Goal: Find contact information

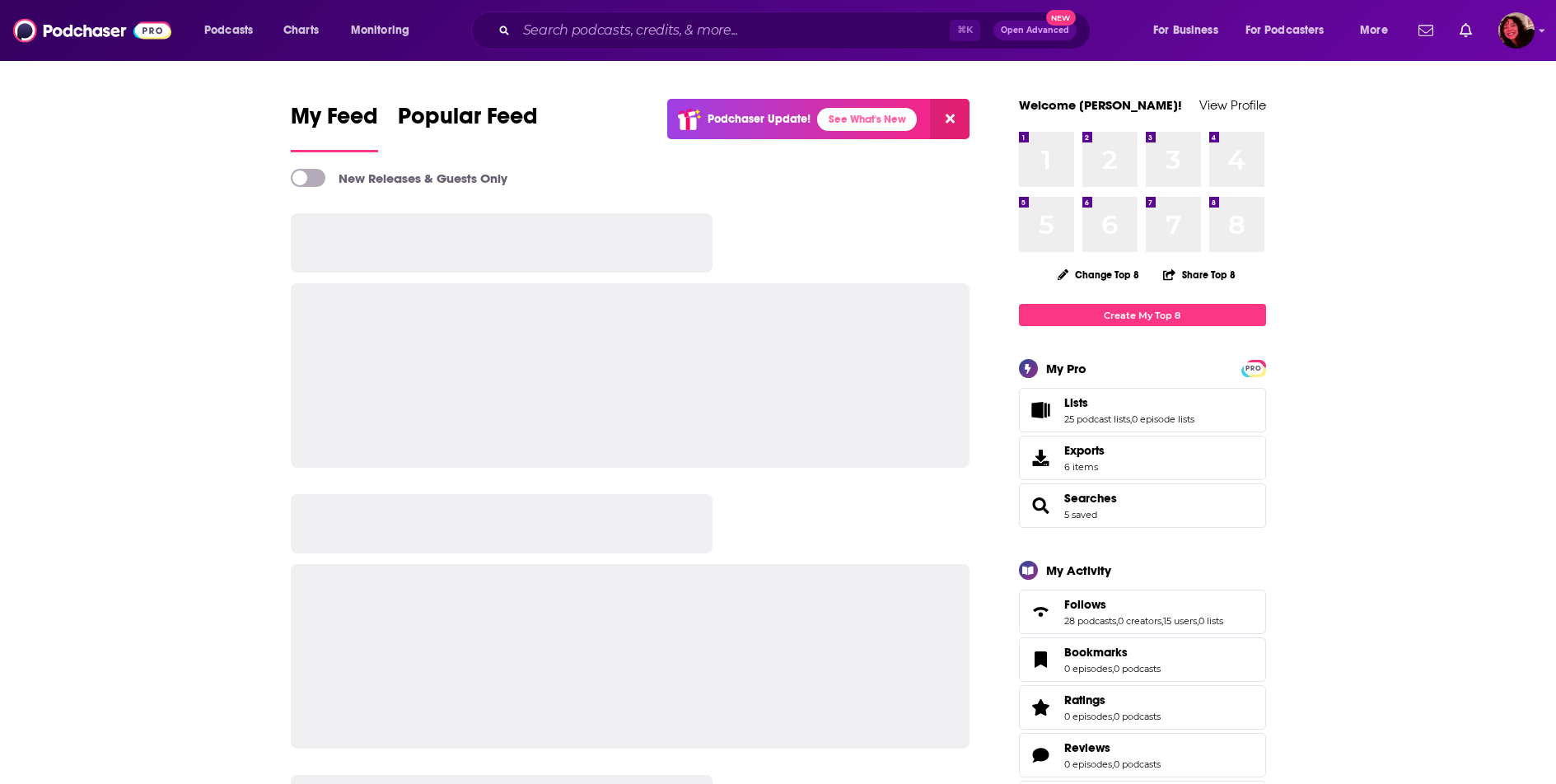
click at [963, 16] on div "⌘ K Open Advanced New" at bounding box center [781, 30] width 620 height 38
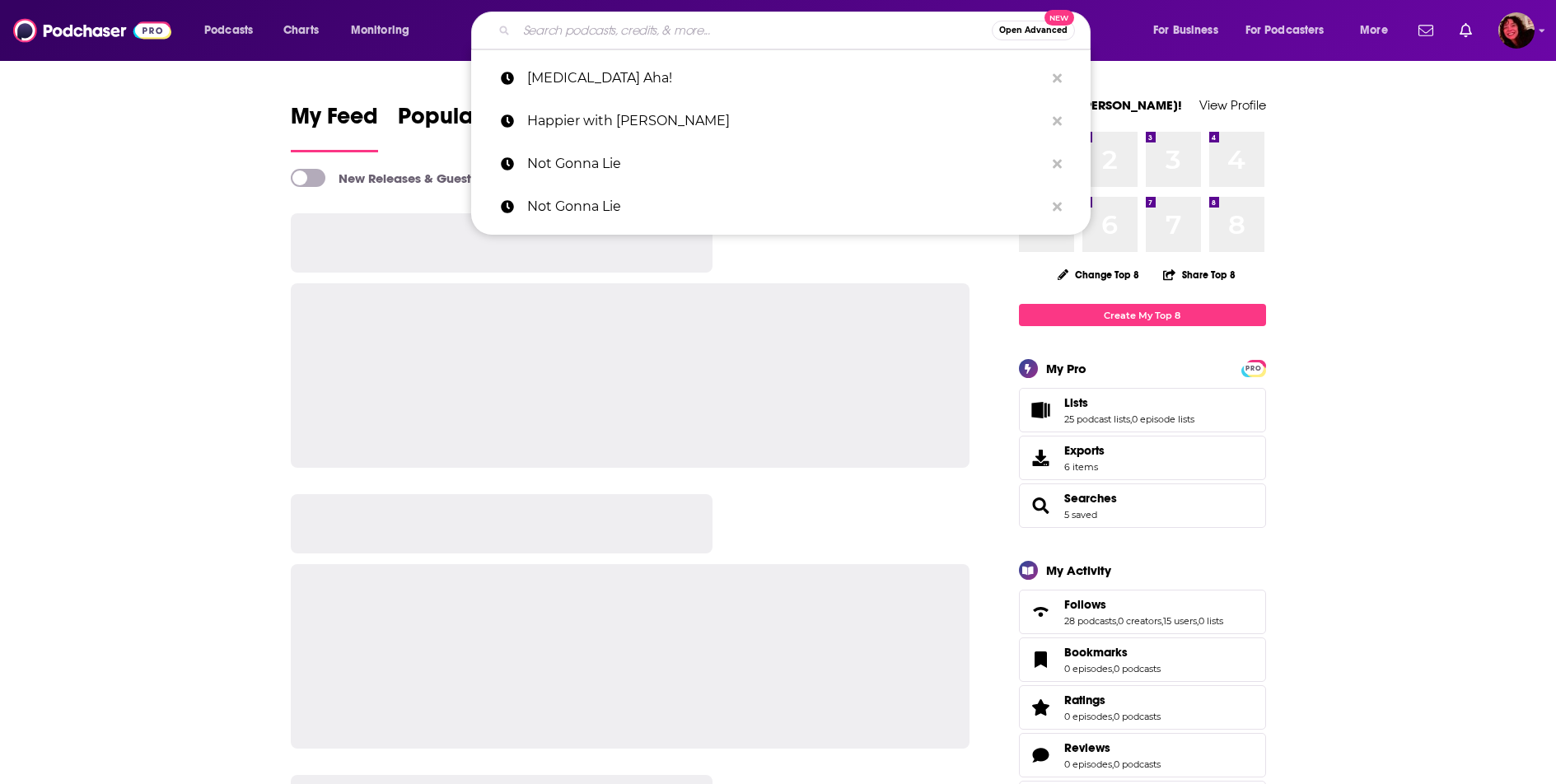
click at [901, 22] on input "Search podcasts, credits, & more..." at bounding box center [754, 30] width 475 height 27
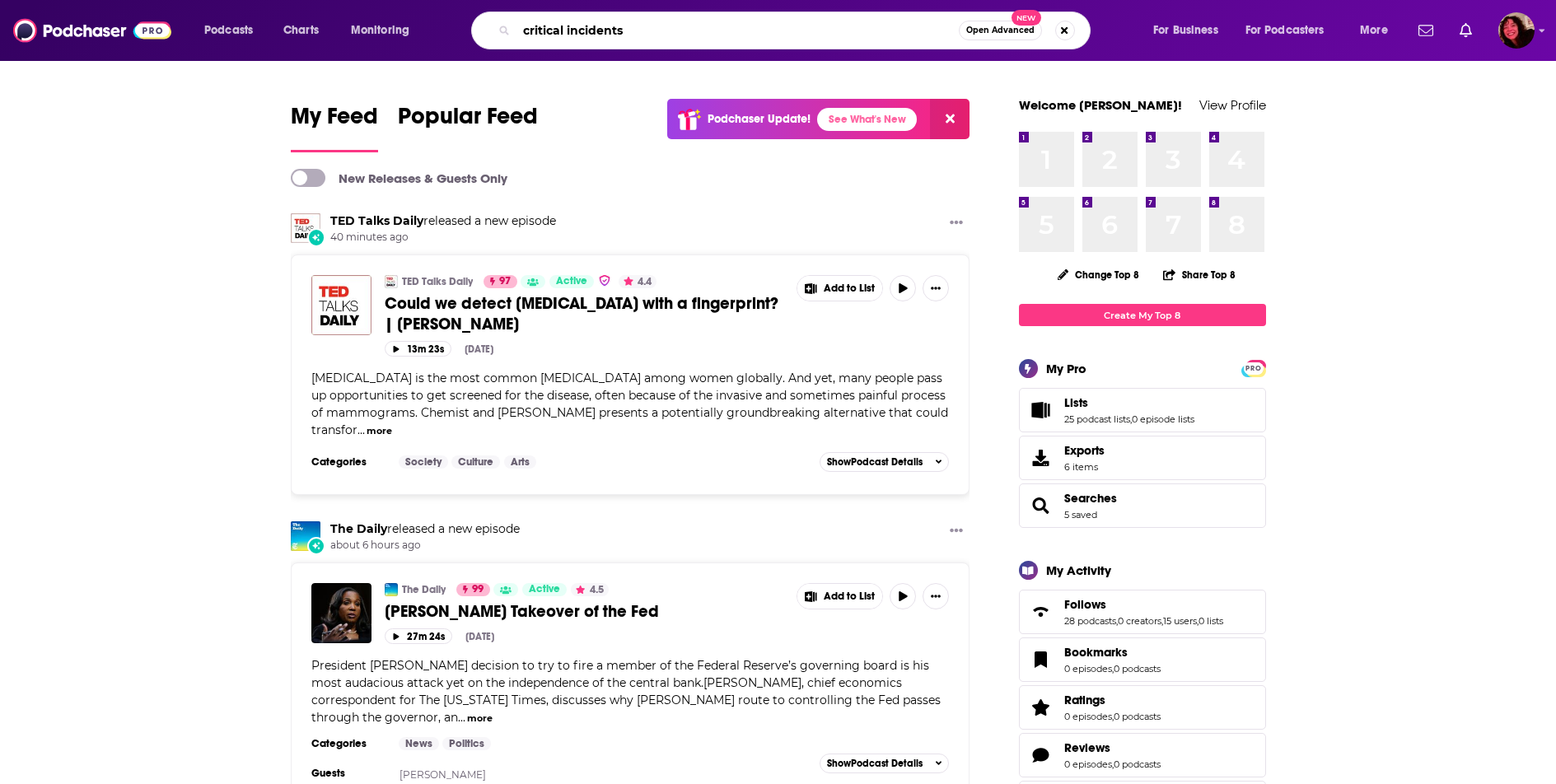
type input "critical incidents"
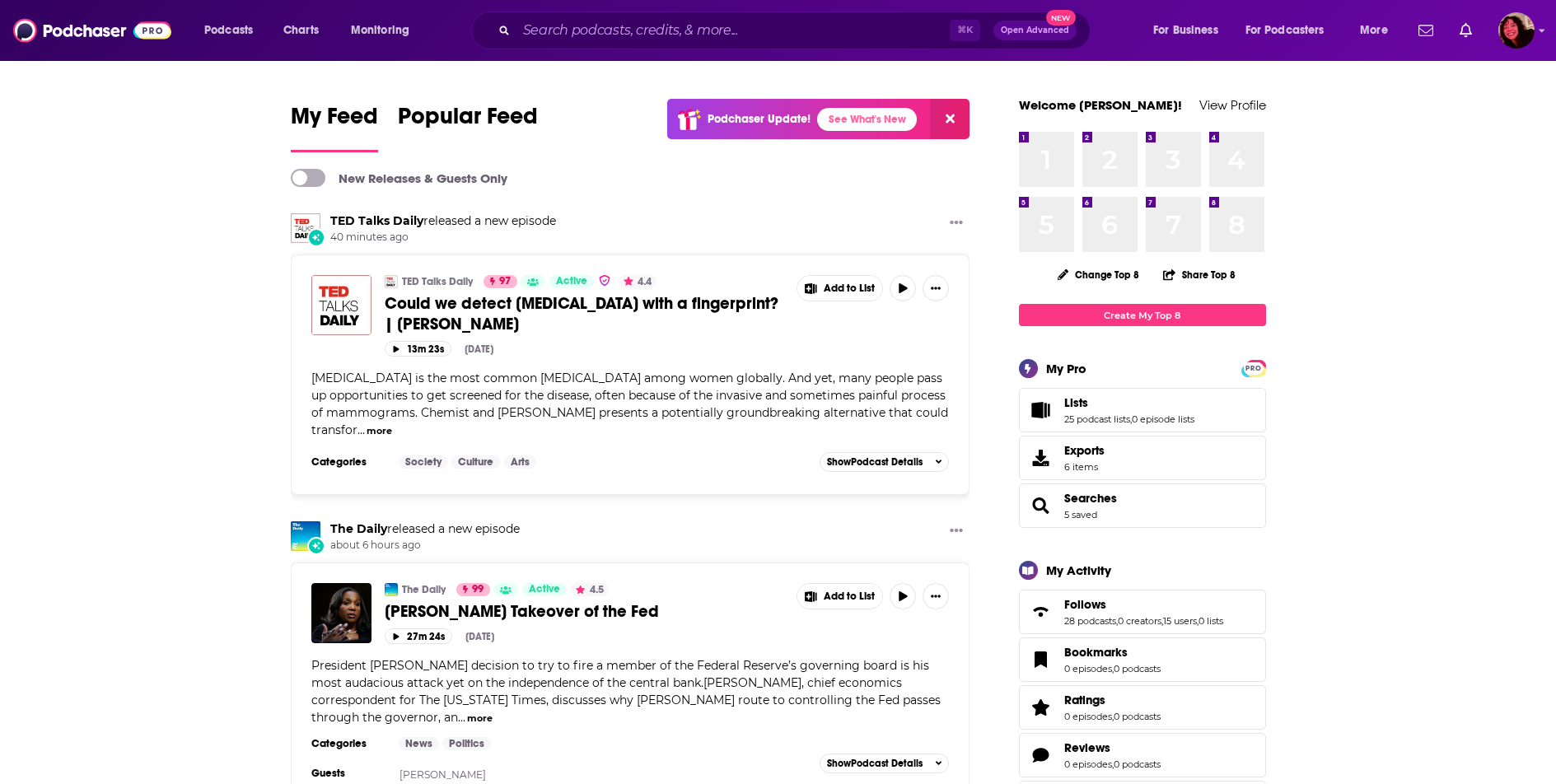
drag, startPoint x: 530, startPoint y: 212, endPoint x: 517, endPoint y: 208, distance: 13.6
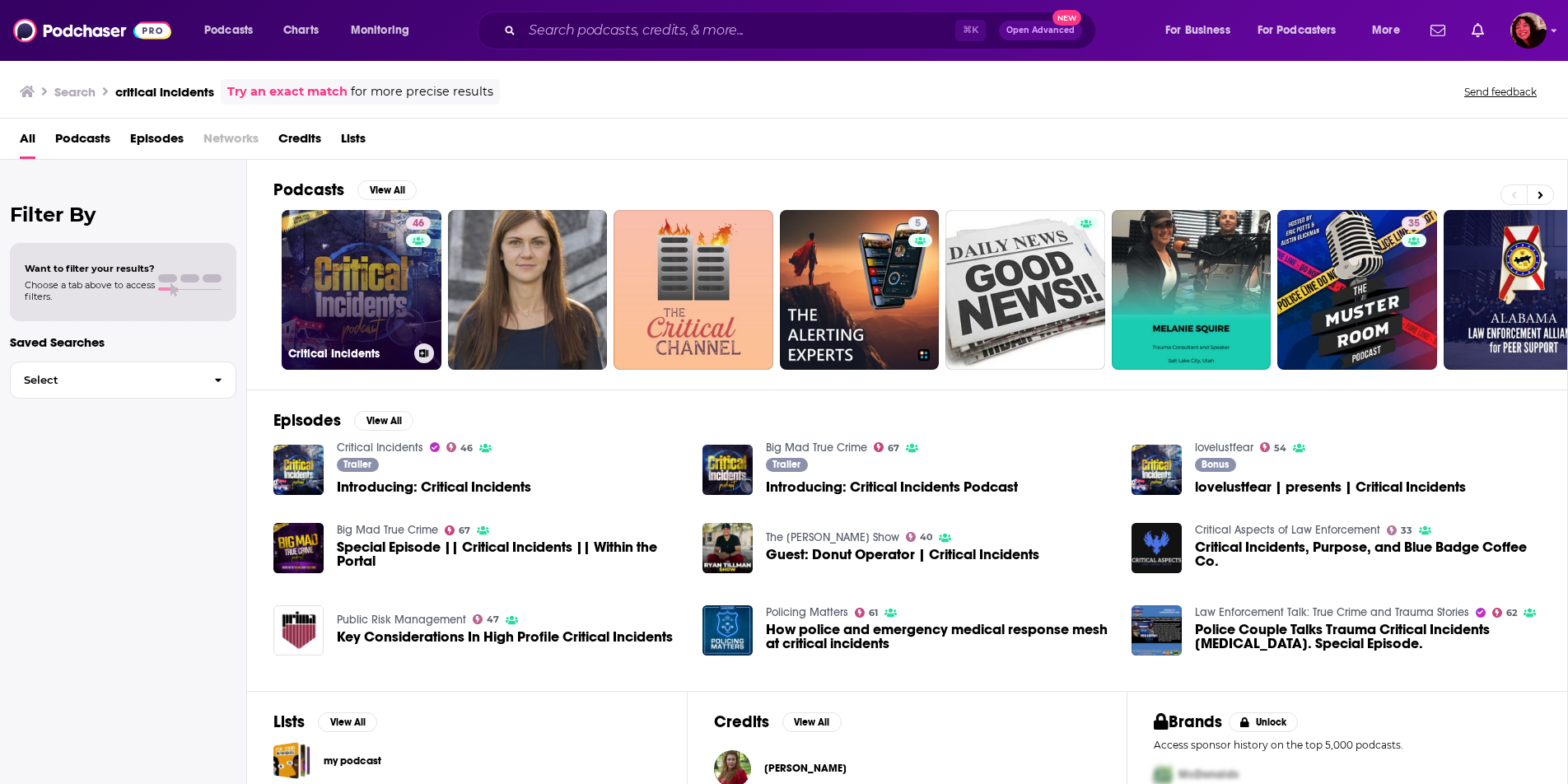
click at [354, 262] on link "46 Critical Incidents" at bounding box center [361, 290] width 160 height 160
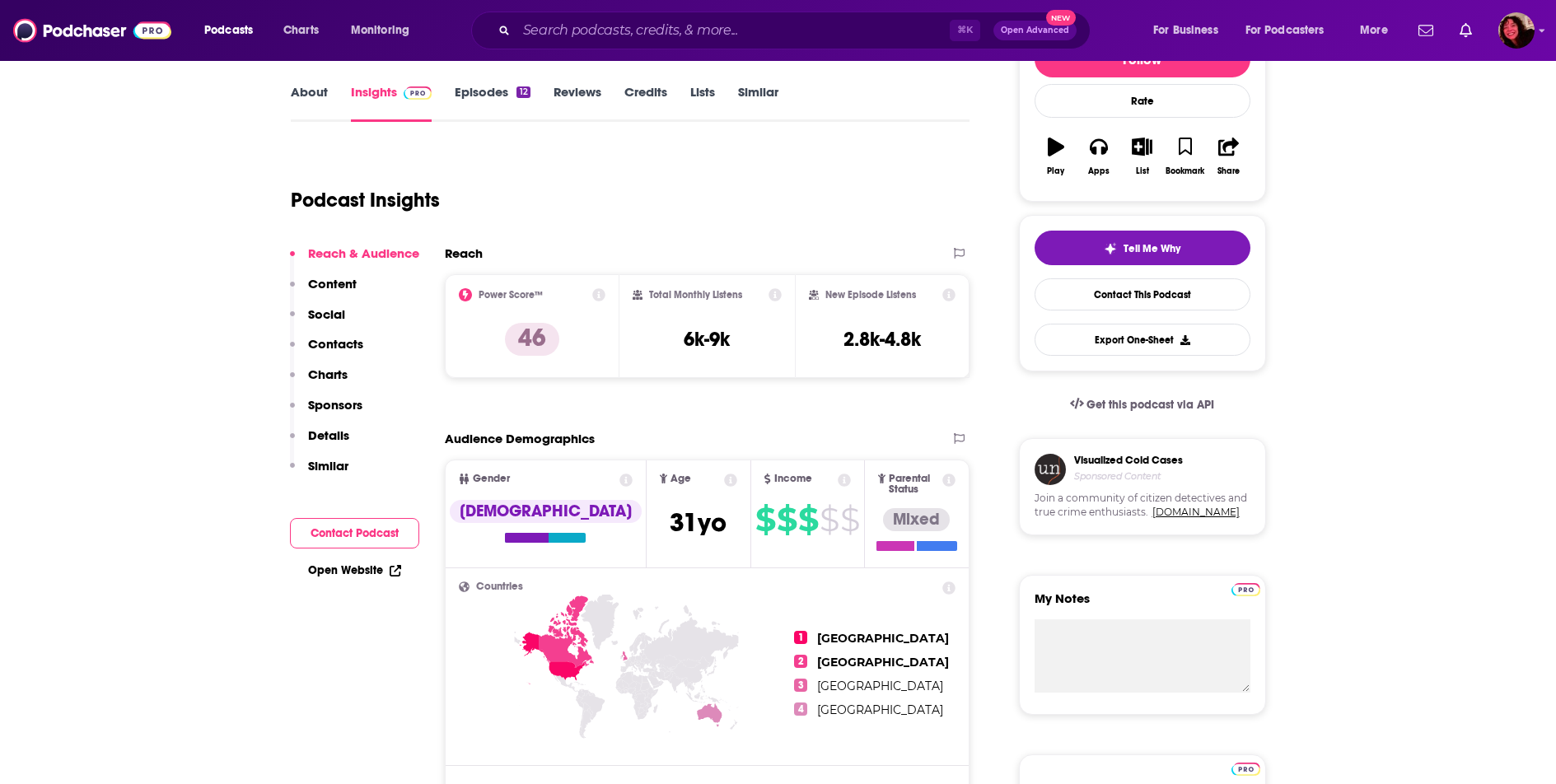
scroll to position [226, 0]
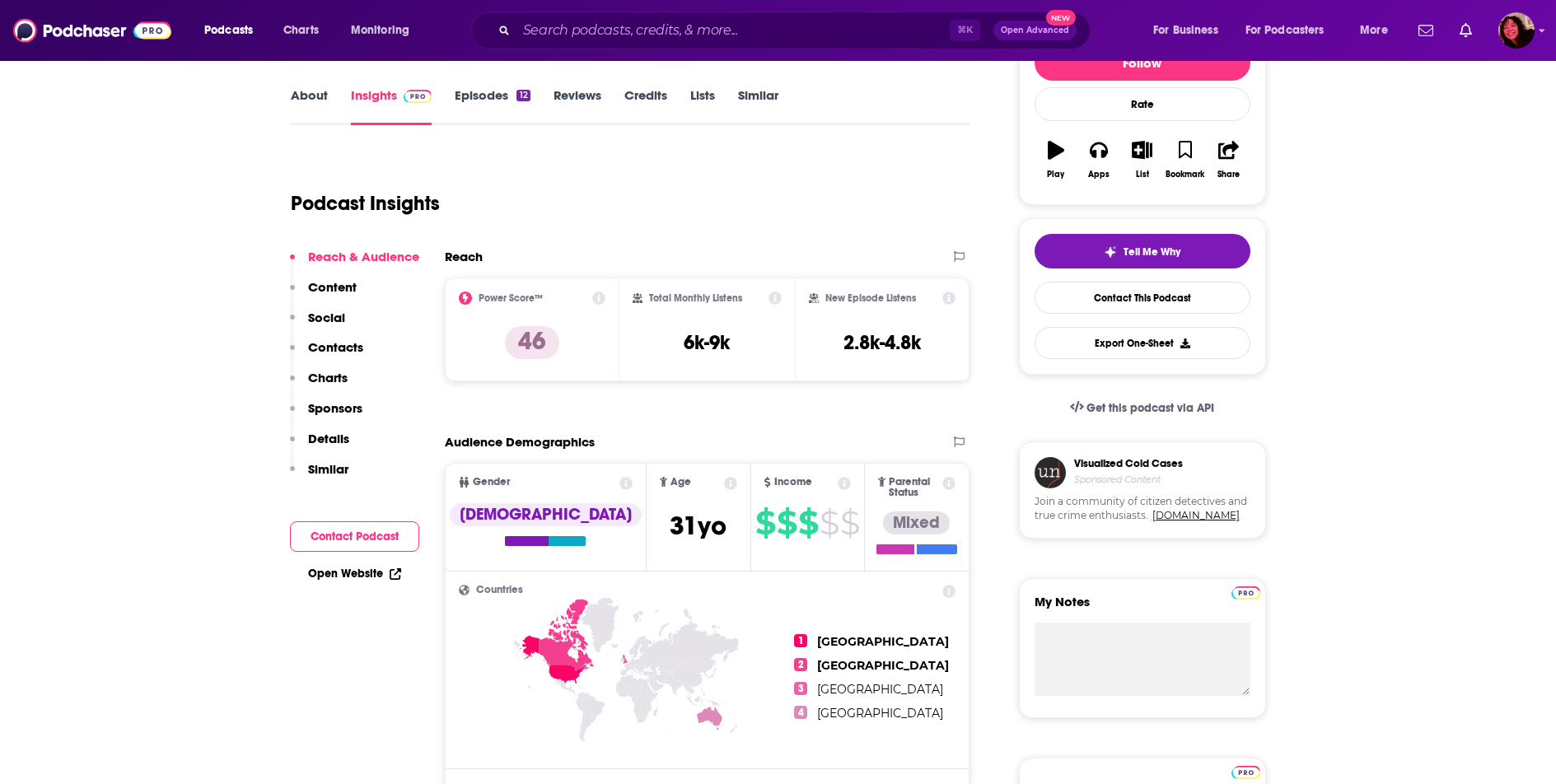
click at [333, 340] on p "Contacts" at bounding box center [336, 347] width 55 height 15
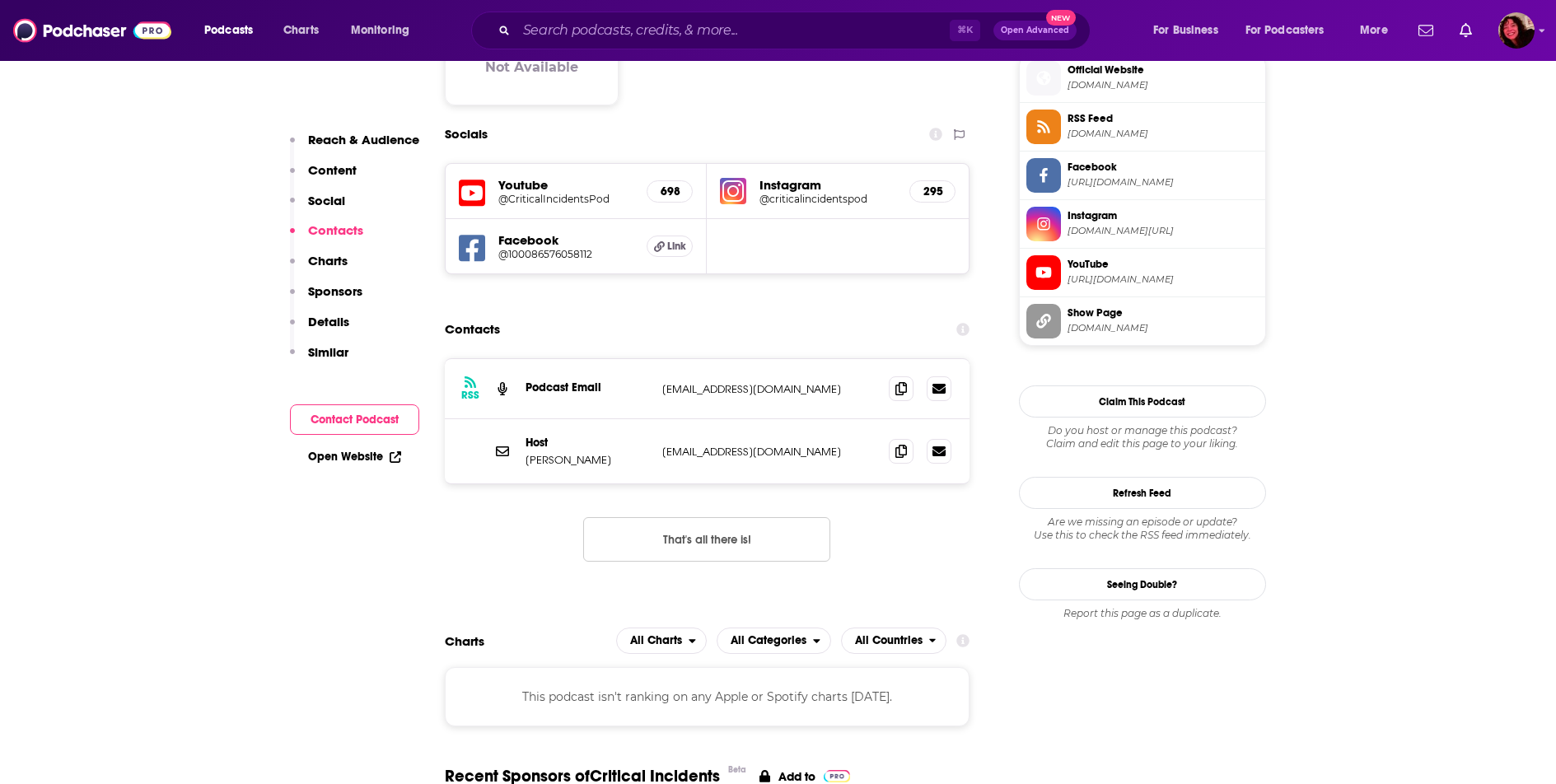
scroll to position [1388, 0]
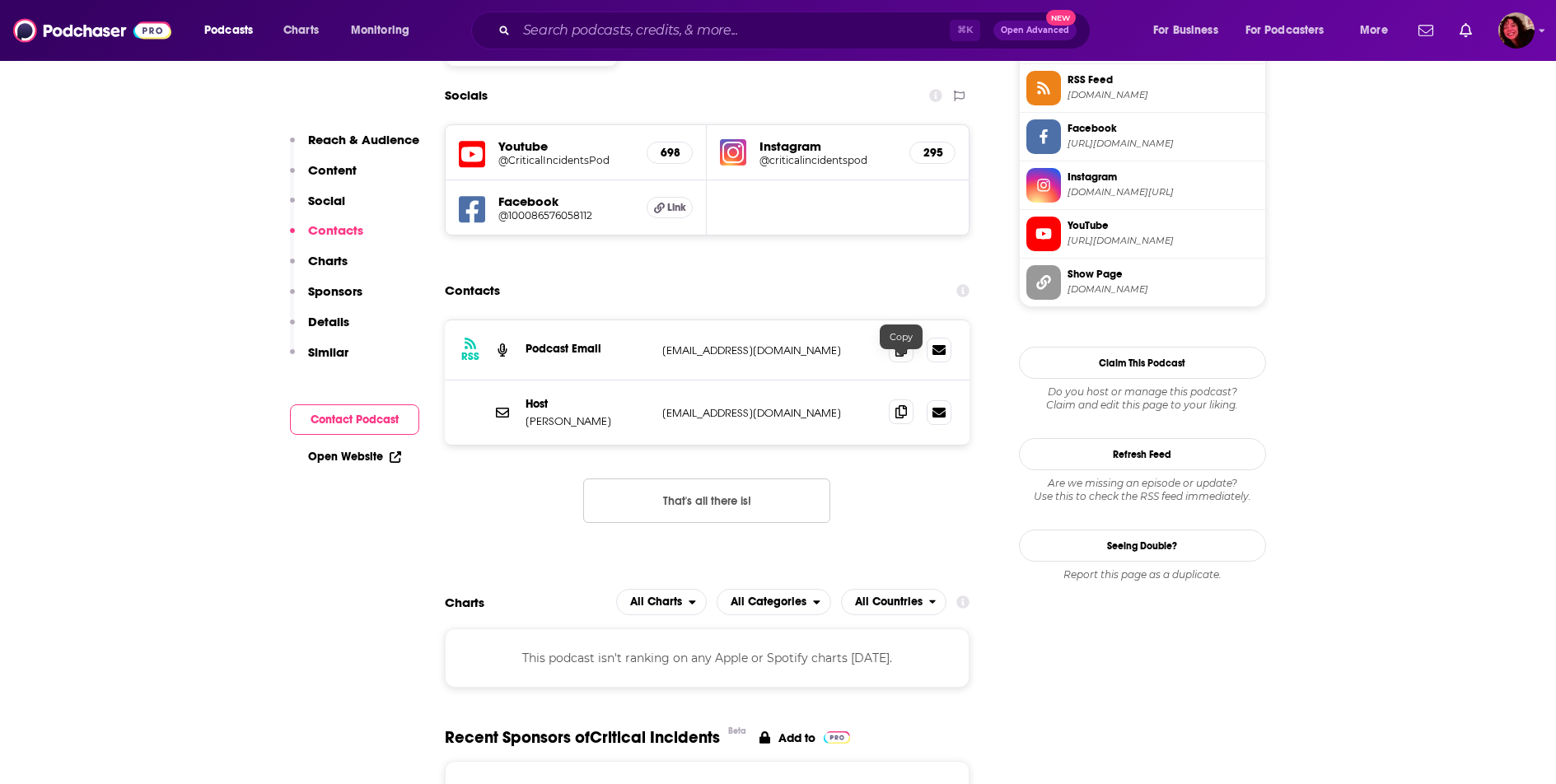
click at [899, 405] on icon at bounding box center [900, 411] width 11 height 13
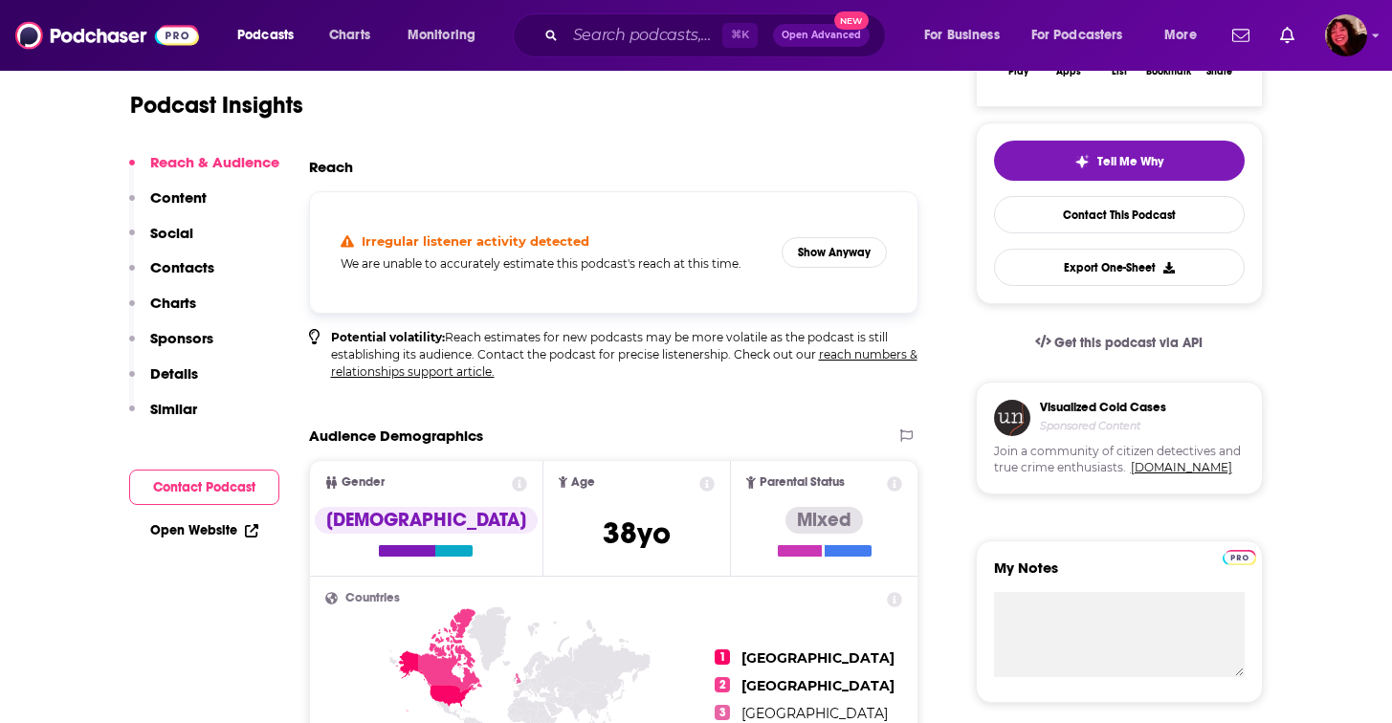
scroll to position [488, 0]
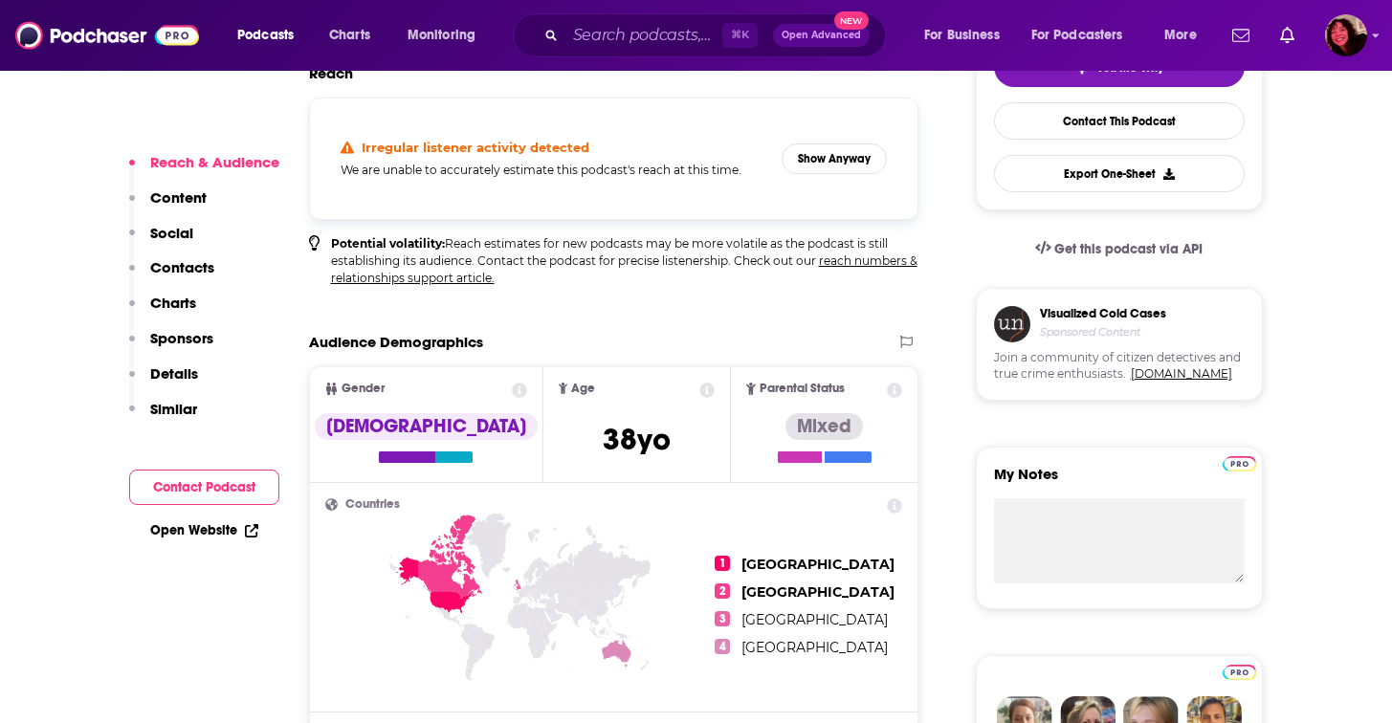
click at [187, 267] on p "Contacts" at bounding box center [182, 267] width 64 height 18
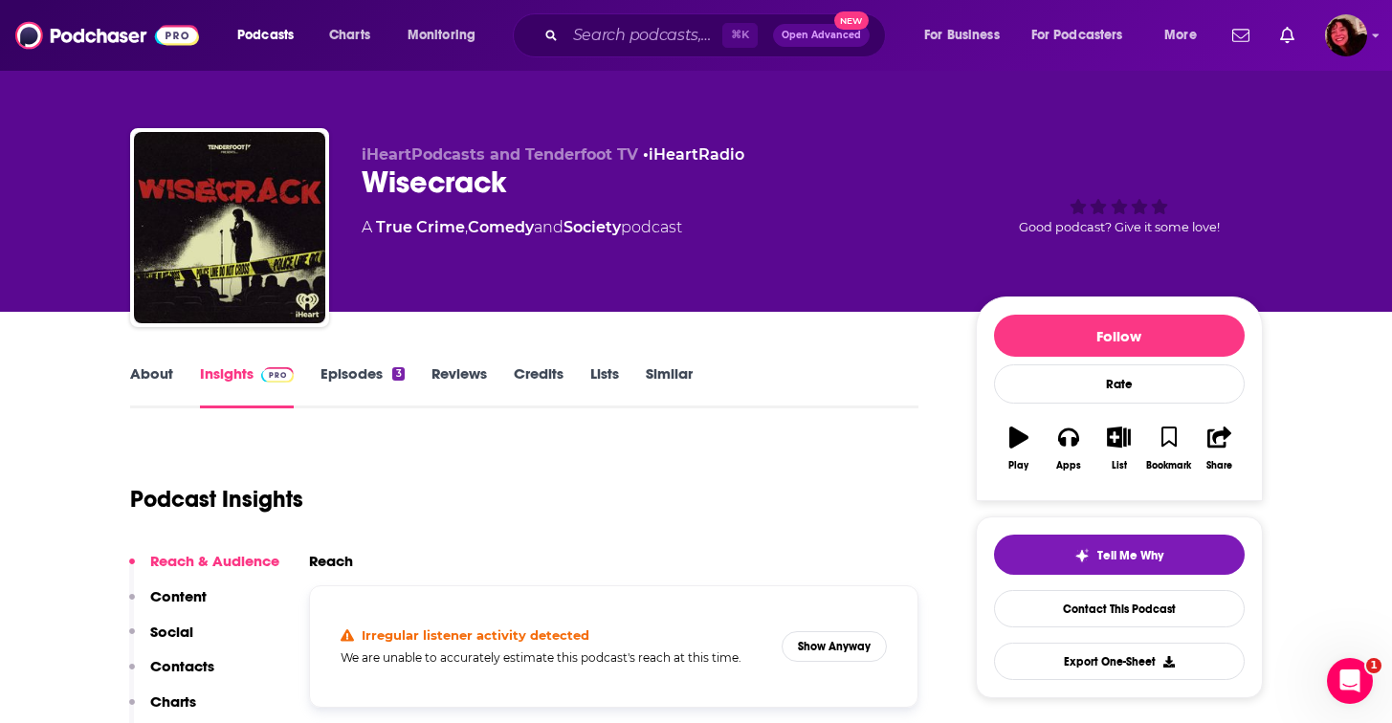
scroll to position [0, 0]
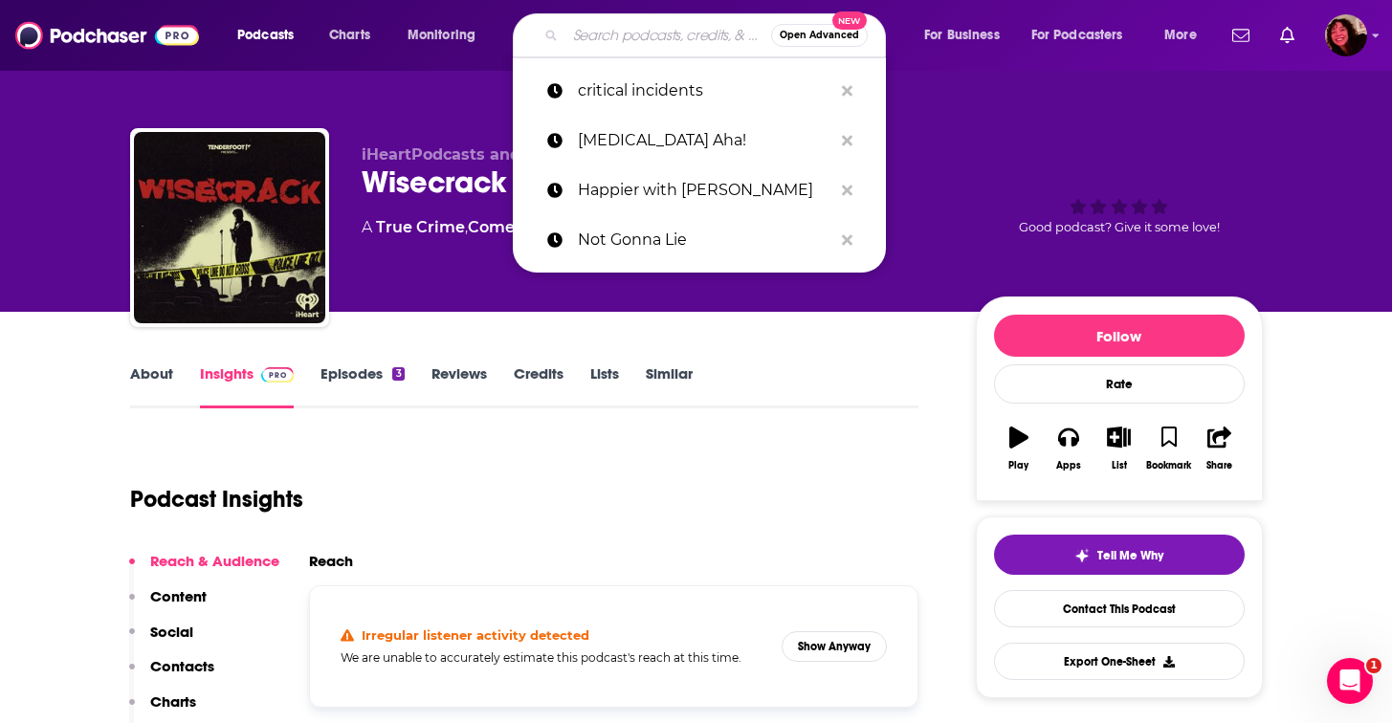
click at [647, 36] on input "Search podcasts, credits, & more..." at bounding box center [669, 35] width 206 height 31
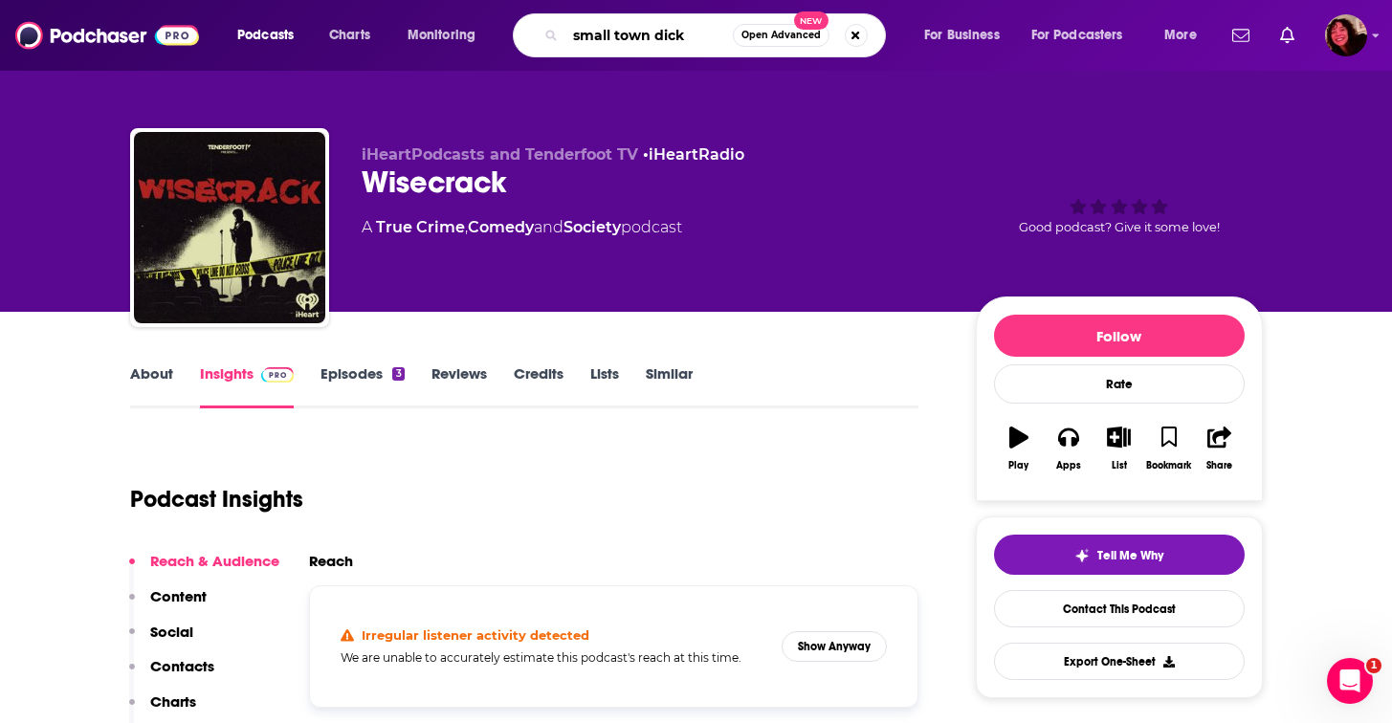
type input "small town dicks"
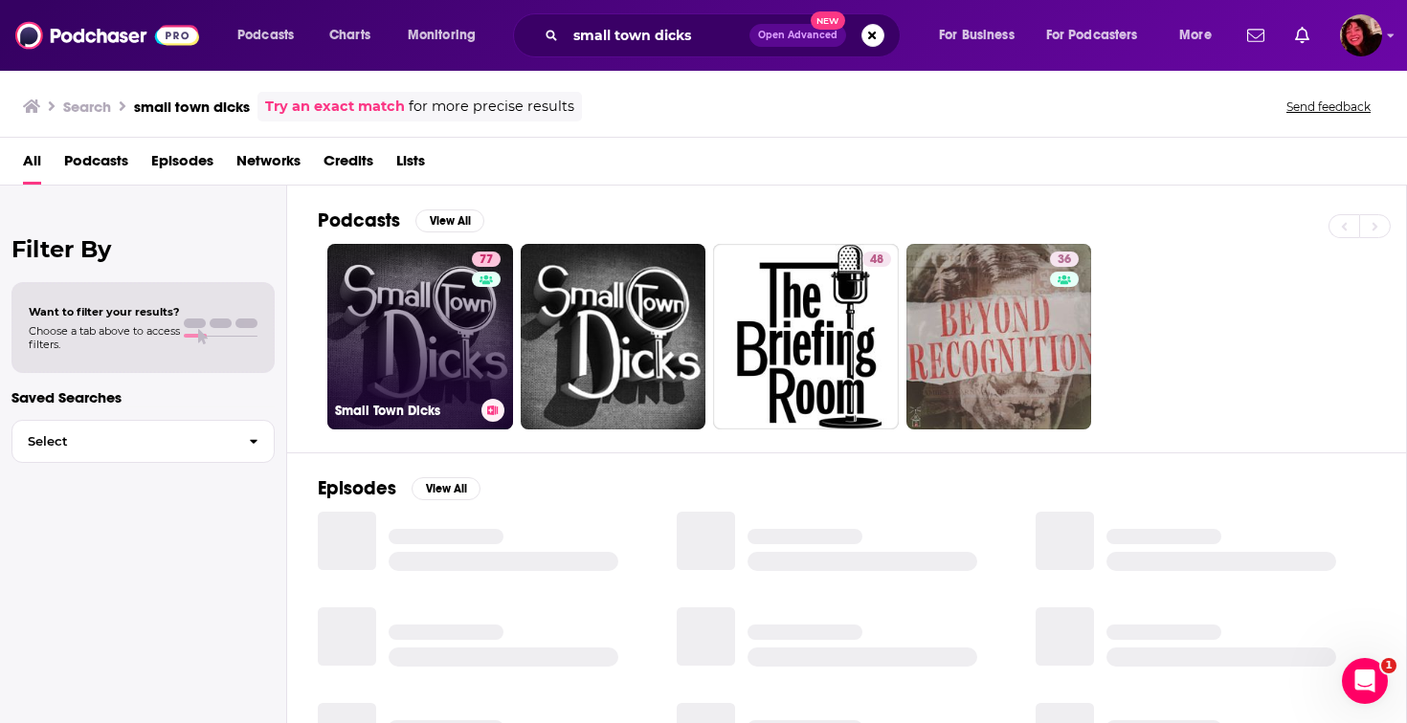
click at [399, 339] on link "77 Small Town Dicks" at bounding box center [420, 337] width 186 height 186
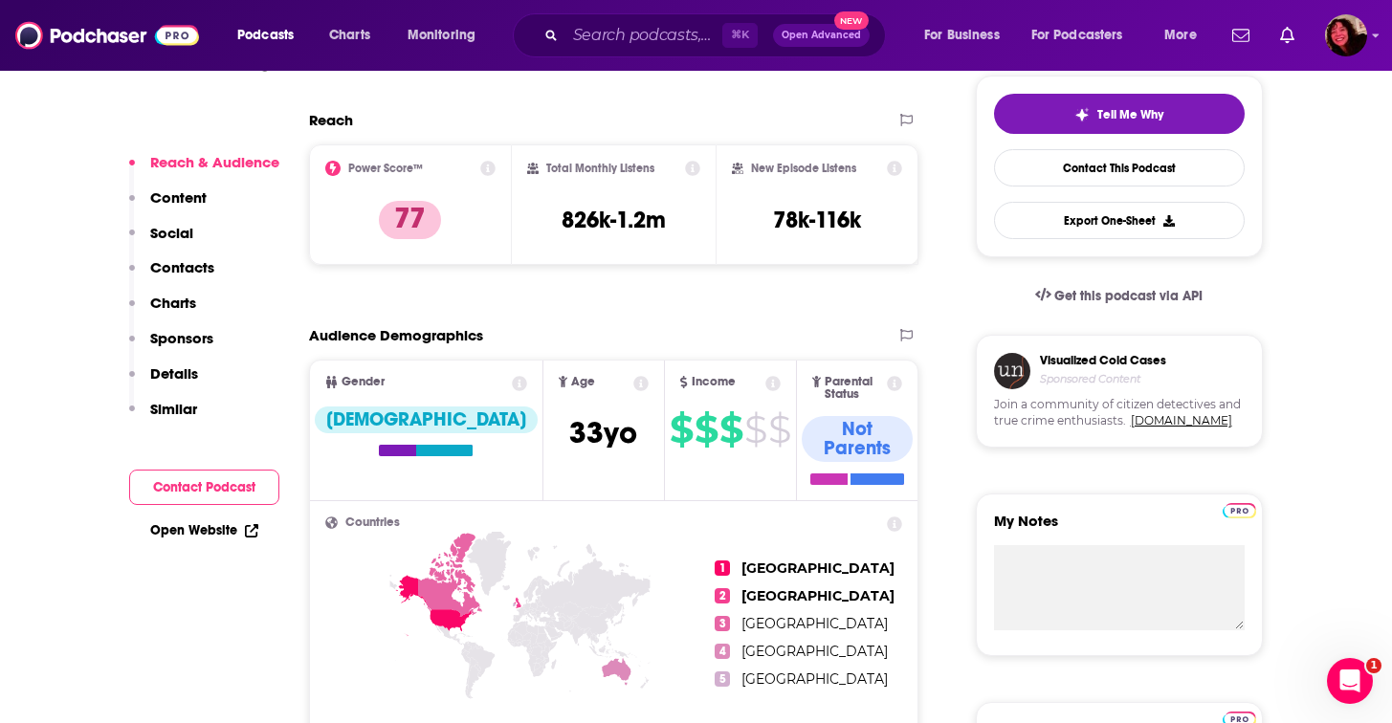
click at [161, 267] on p "Contacts" at bounding box center [182, 267] width 64 height 18
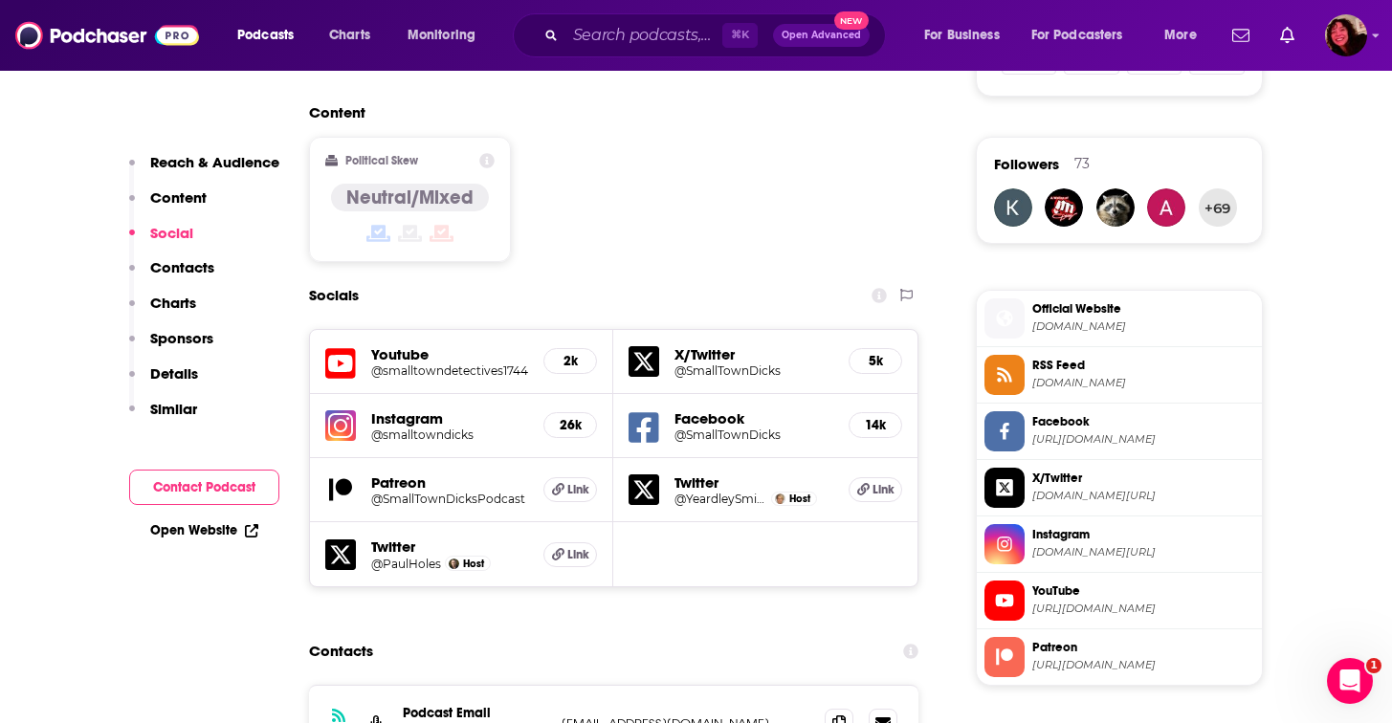
scroll to position [1495, 0]
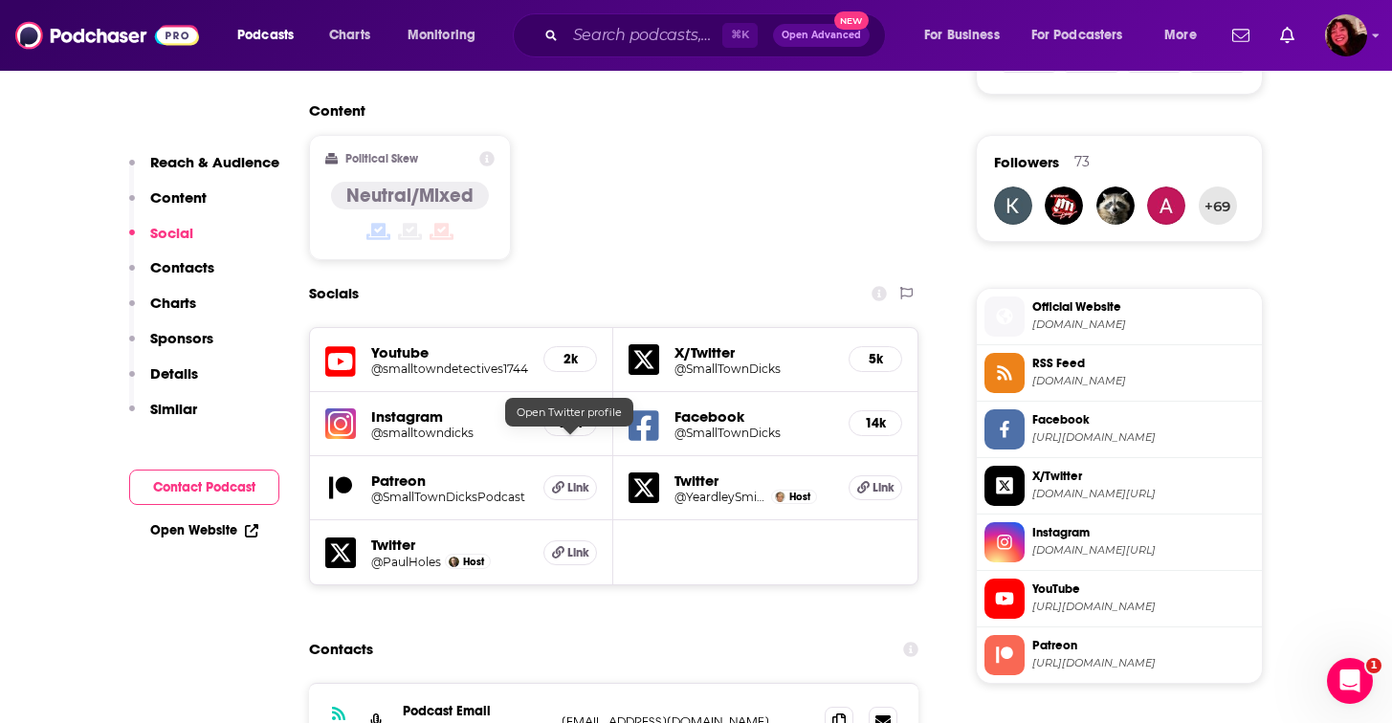
click at [565, 541] on h5 "Link" at bounding box center [571, 553] width 54 height 25
